Goal: Information Seeking & Learning: Compare options

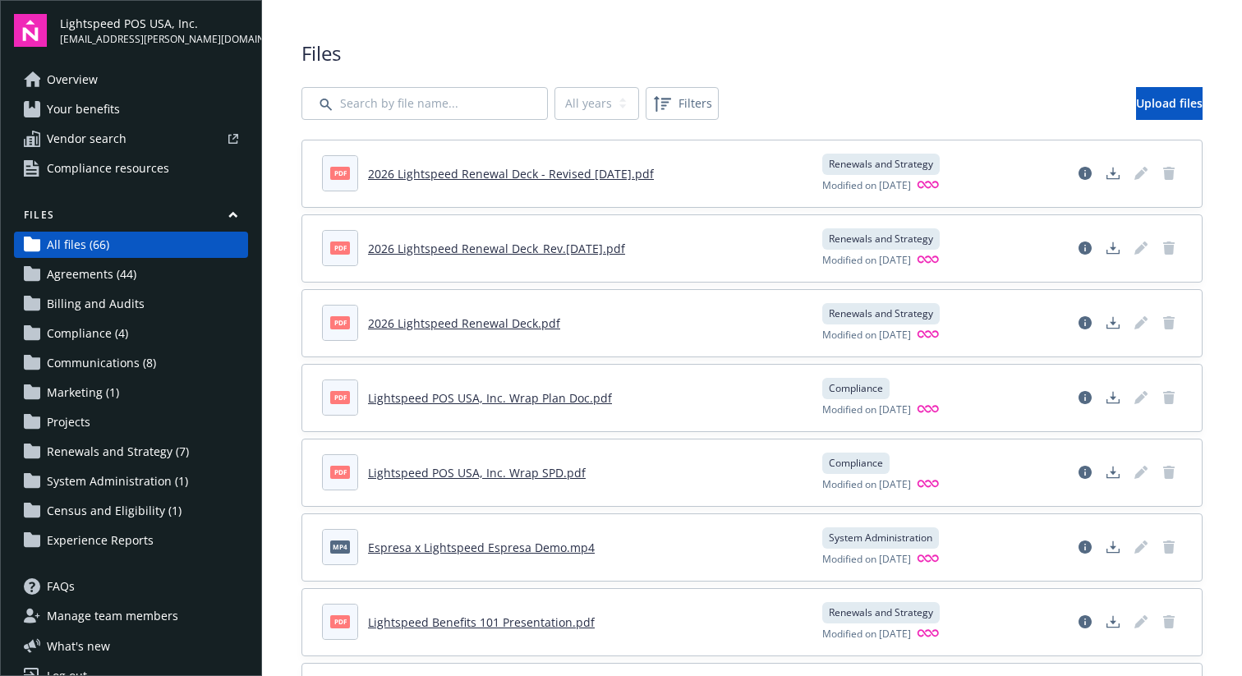
scroll to position [27, 0]
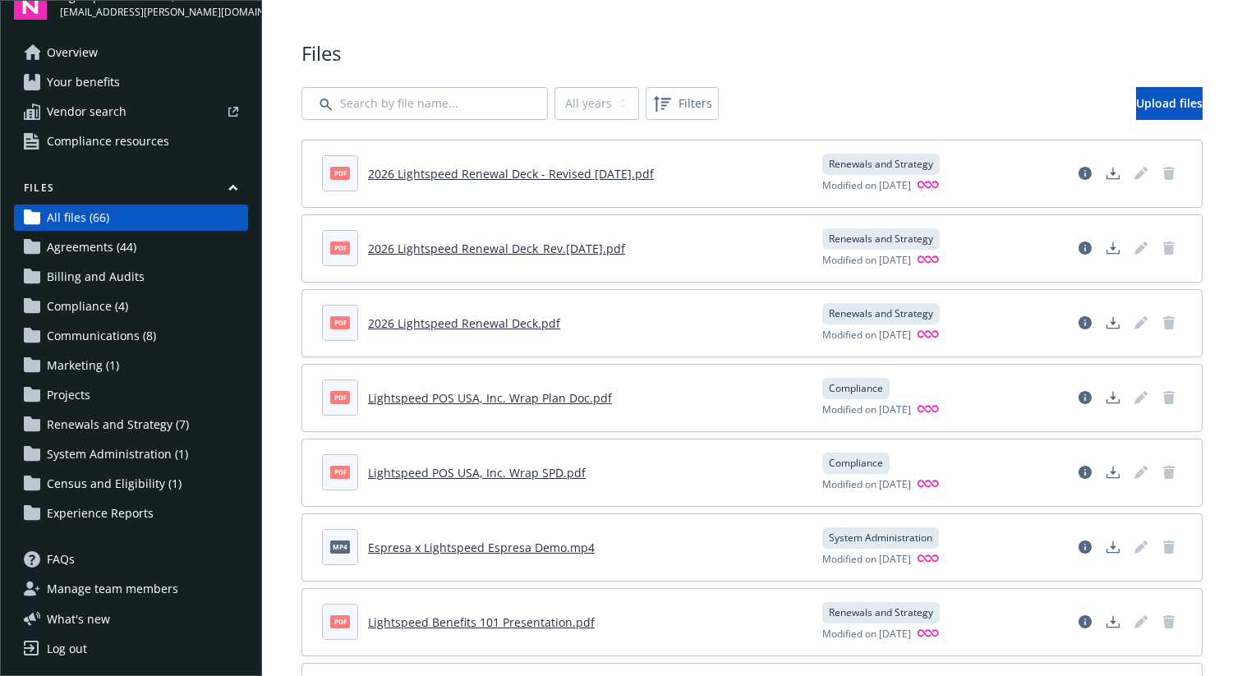
click at [166, 306] on link "Compliance (4)" at bounding box center [131, 306] width 234 height 26
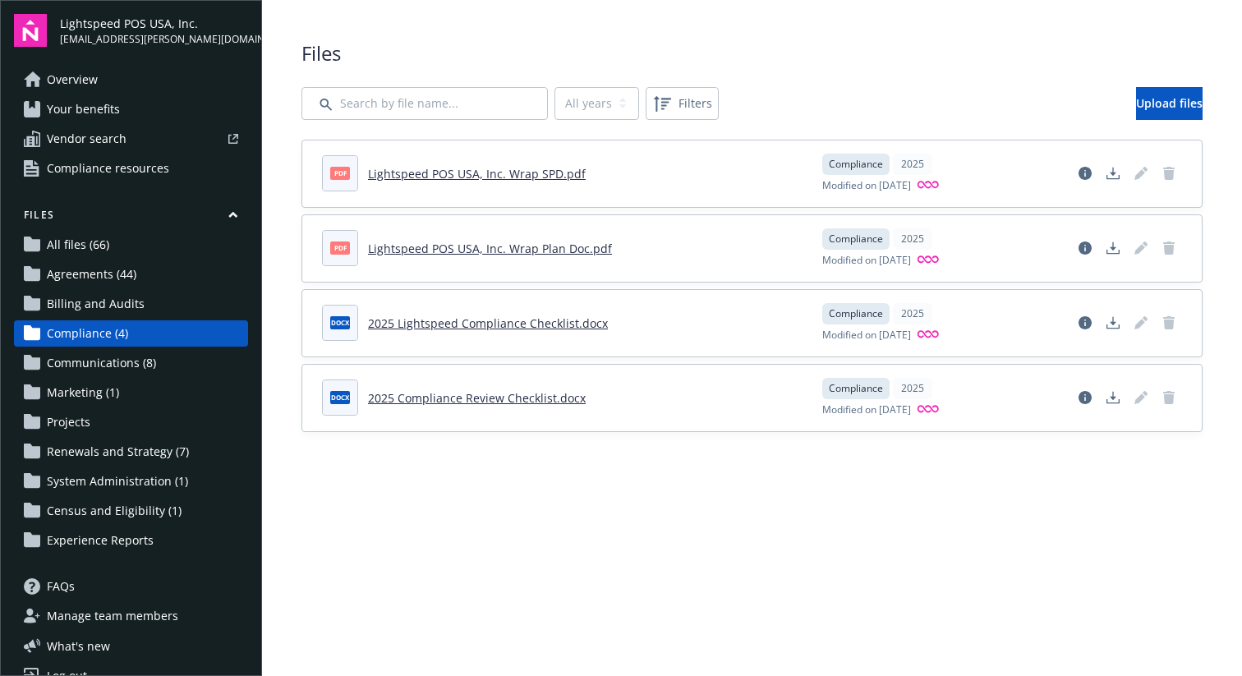
scroll to position [27, 0]
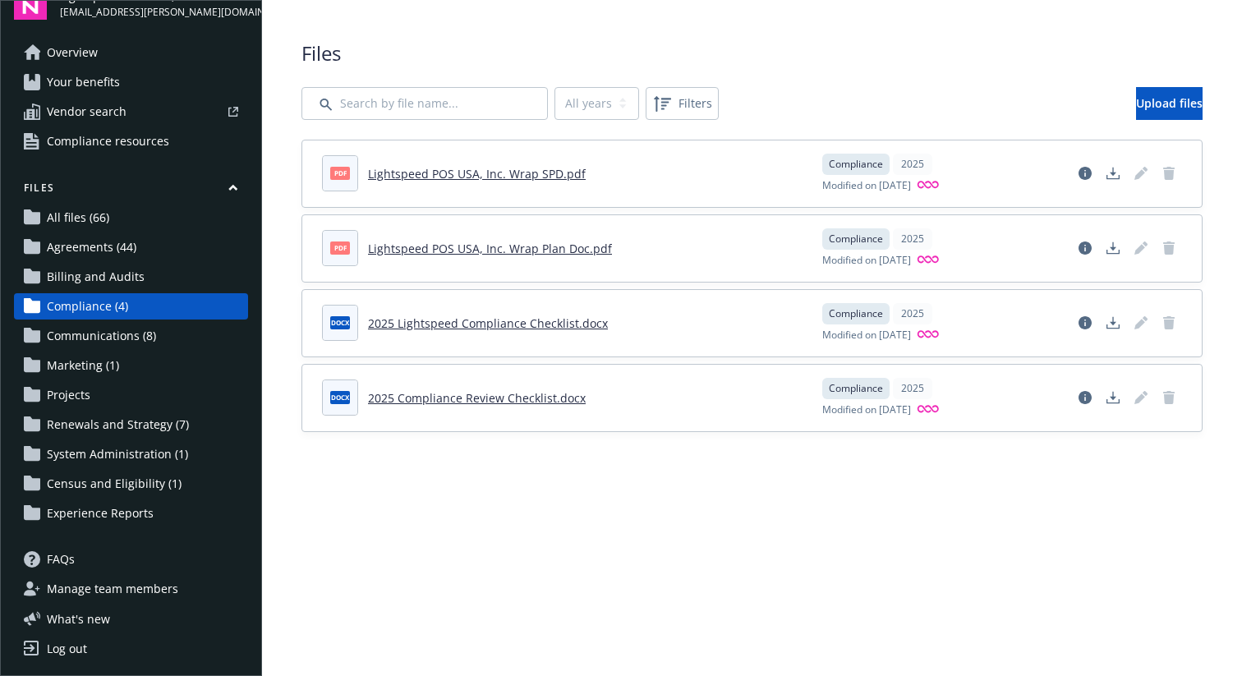
click at [163, 270] on link "Billing and Audits" at bounding box center [131, 277] width 234 height 26
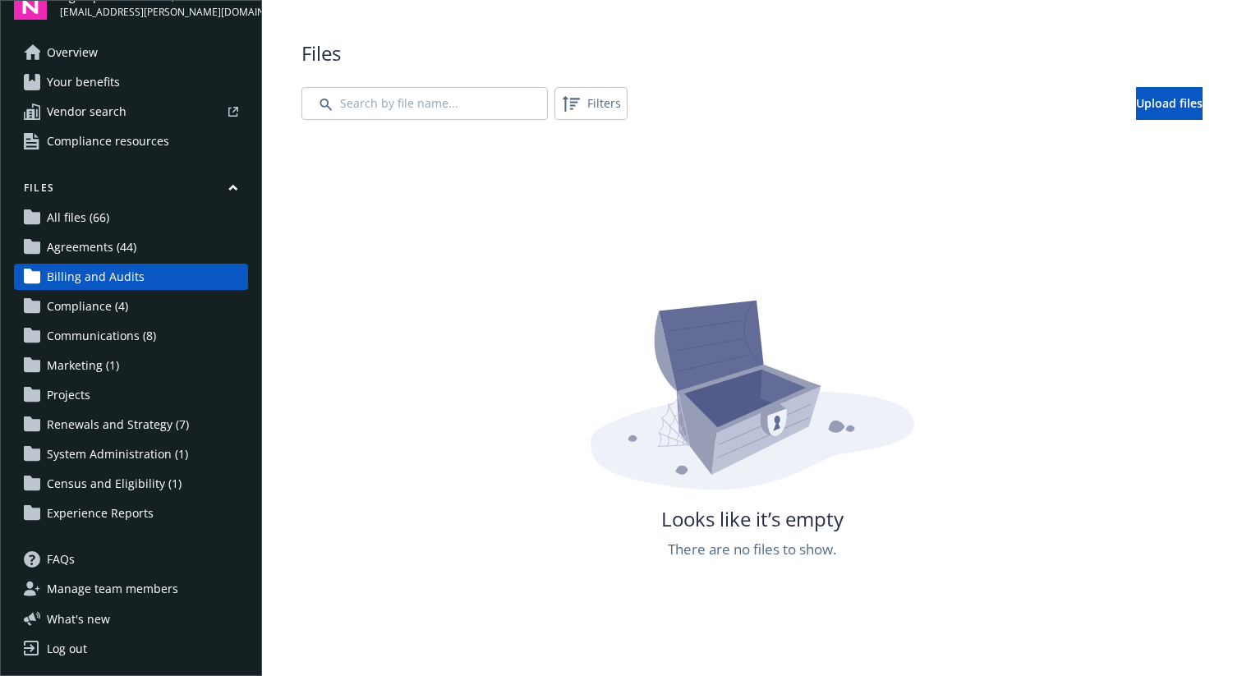
click at [158, 330] on link "Communications (8)" at bounding box center [131, 336] width 234 height 26
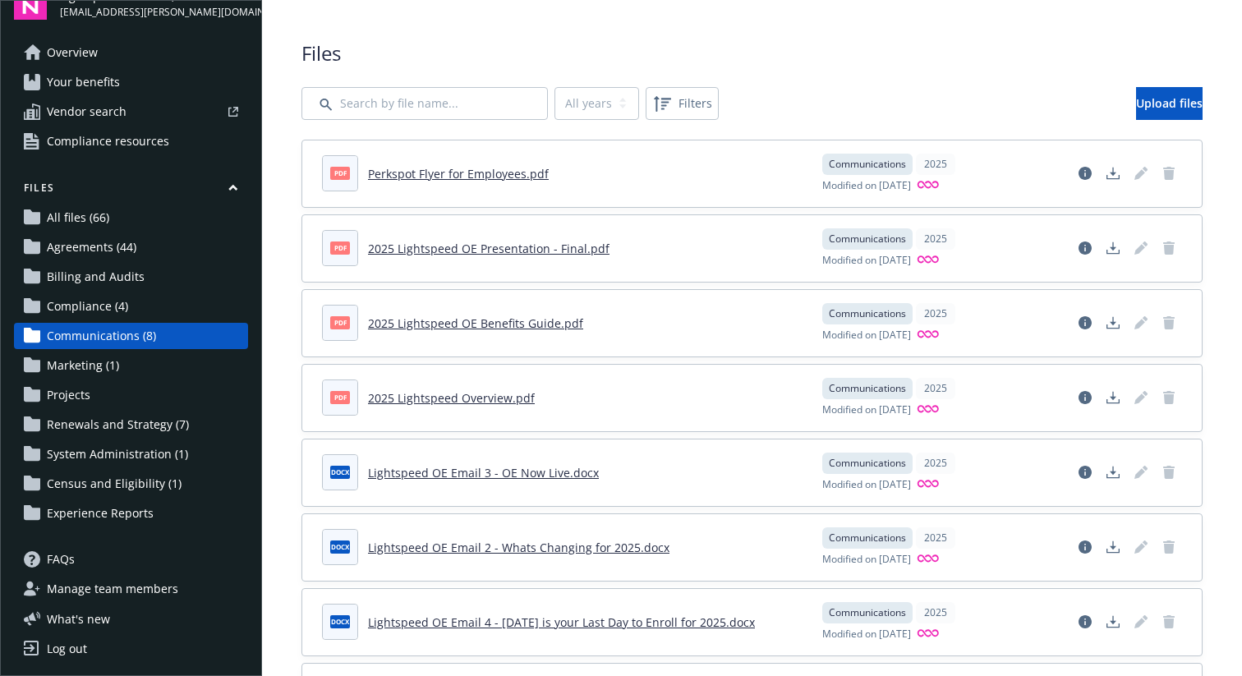
click at [129, 437] on span "Renewals and Strategy (7)" at bounding box center [118, 425] width 142 height 26
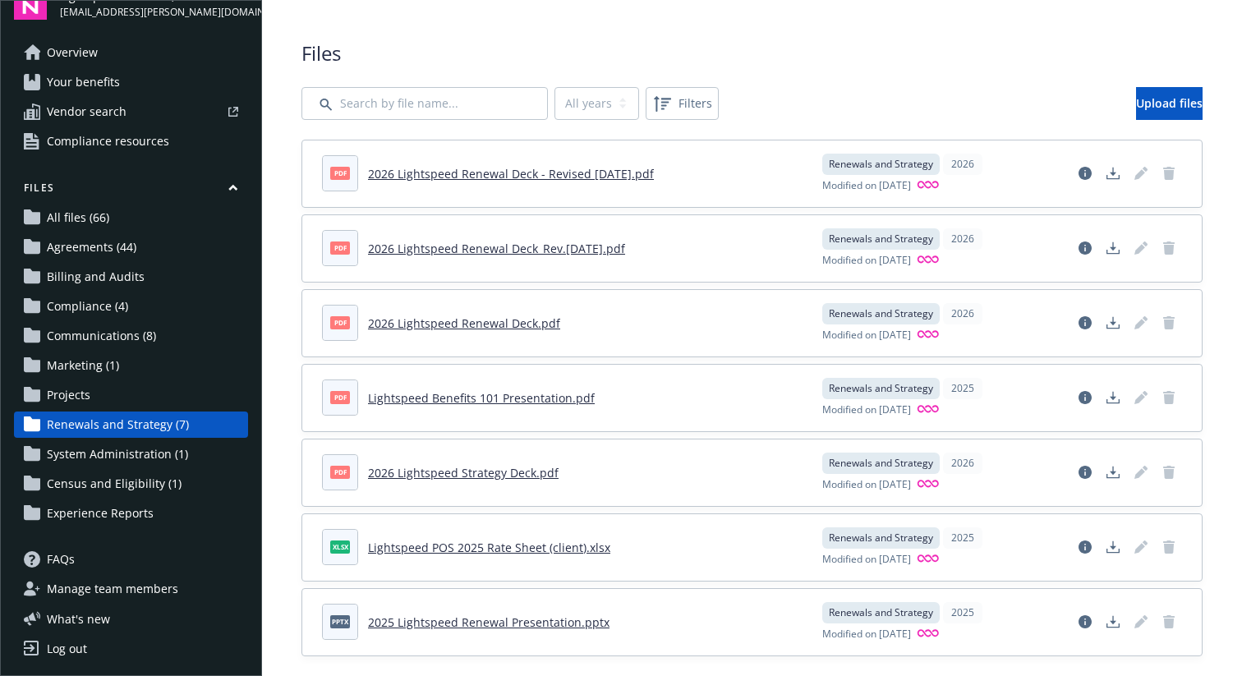
click at [132, 451] on span "System Administration (1)" at bounding box center [117, 454] width 141 height 26
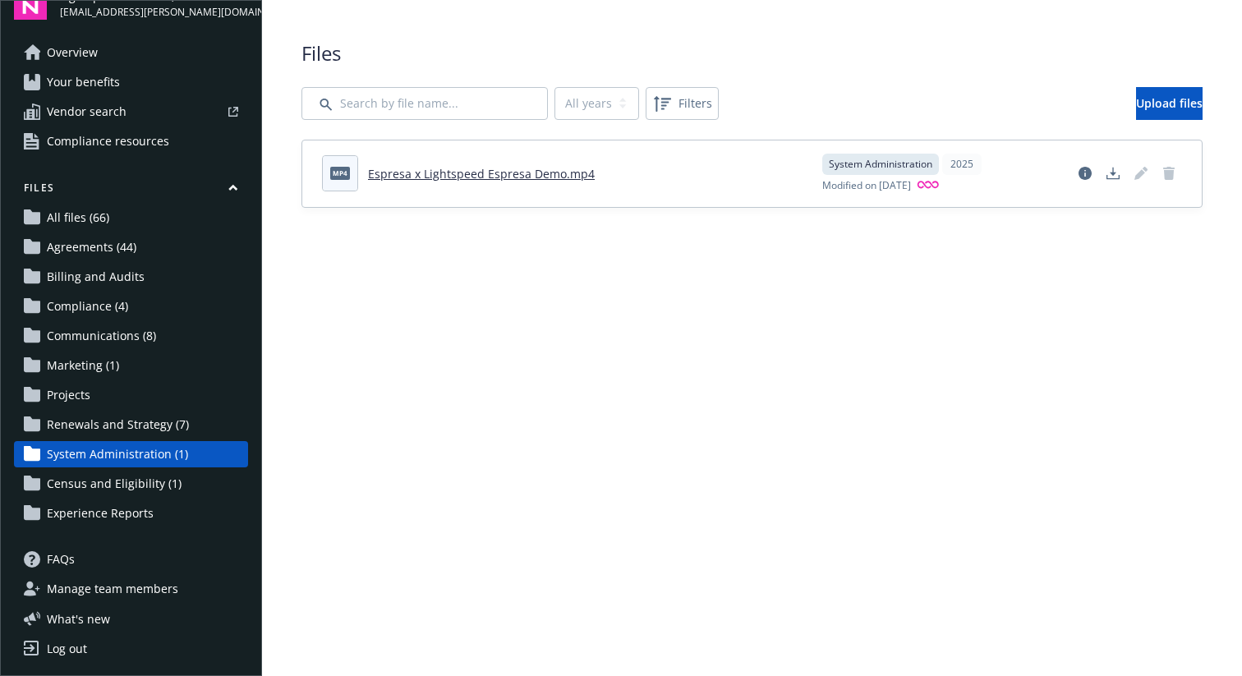
click at [131, 518] on span "Experience Reports" at bounding box center [100, 513] width 107 height 26
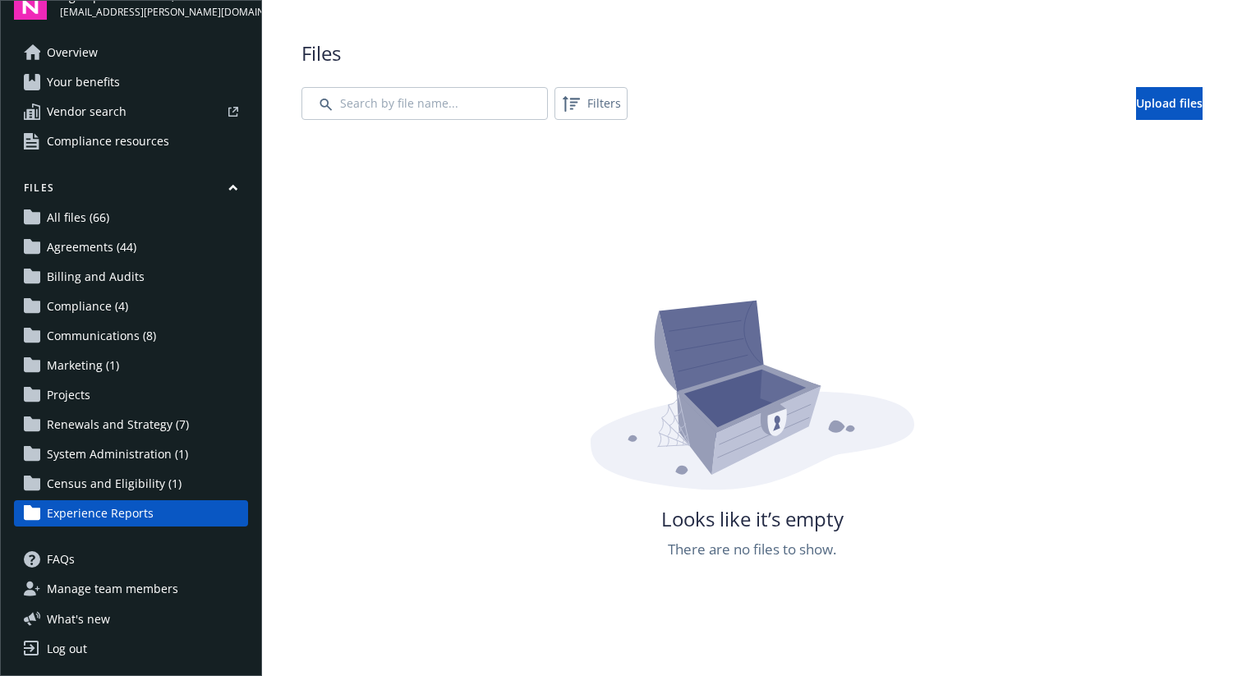
click at [158, 104] on link "Vendor search" at bounding box center [131, 112] width 234 height 26
